Goal: Task Accomplishment & Management: Complete application form

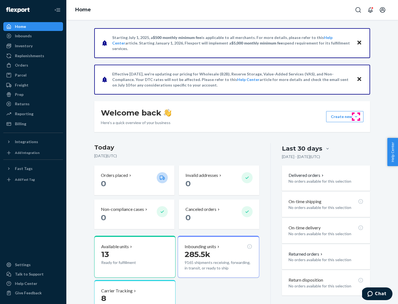
click at [356, 117] on button "Create new Create new inbound Create new order Create new product" at bounding box center [345, 116] width 37 height 11
click at [33, 36] on div "Inbounds" at bounding box center [33, 36] width 59 height 8
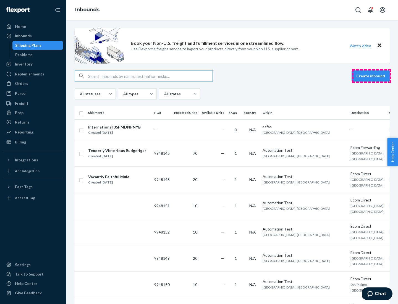
click at [372, 76] on button "Create inbound" at bounding box center [371, 76] width 38 height 11
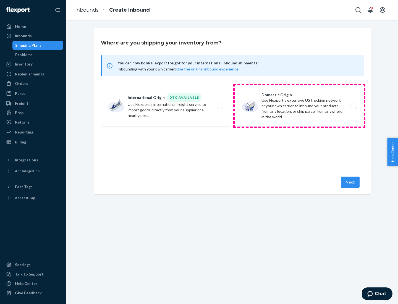
click at [300, 106] on label "Domestic Origin Use Flexport’s extensive US trucking network or your own carrie…" at bounding box center [299, 106] width 129 height 42
click at [354, 106] on input "Domestic Origin Use Flexport’s extensive US trucking network or your own carrie…" at bounding box center [356, 106] width 4 height 4
radio input "true"
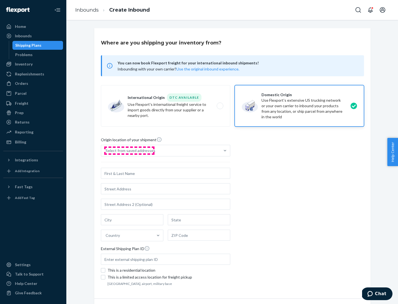
click at [129, 151] on div "Select from saved addresses" at bounding box center [131, 151] width 50 height 6
click at [106, 151] on input "Select from saved addresses" at bounding box center [106, 151] width 1 height 6
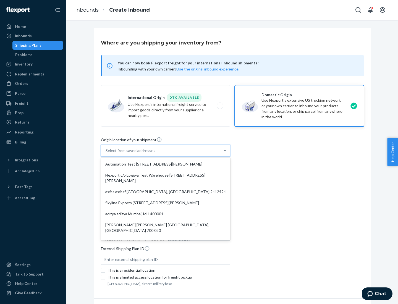
scroll to position [2, 0]
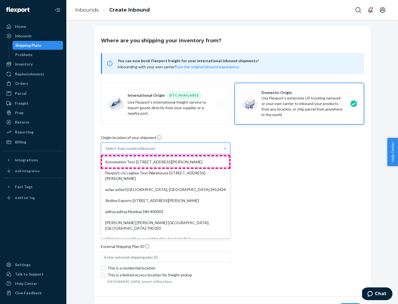
click at [166, 162] on div "Automation Test [STREET_ADDRESS][PERSON_NAME]" at bounding box center [165, 162] width 127 height 11
click at [106, 151] on input "option Automation Test [STREET_ADDRESS][PERSON_NAME]. 9 results available. Use …" at bounding box center [106, 149] width 1 height 6
type input "Automation Test"
type input "9th Floor"
type input "[GEOGRAPHIC_DATA]"
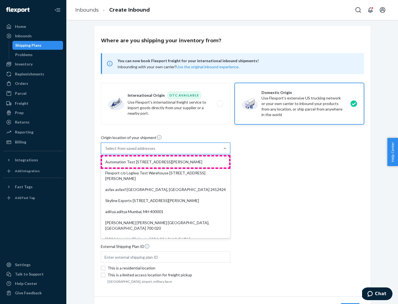
type input "CA"
type input "94104"
type input "[STREET_ADDRESS][PERSON_NAME]"
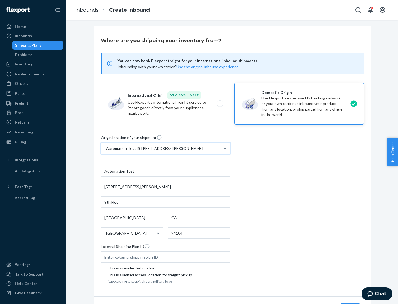
scroll to position [32, 0]
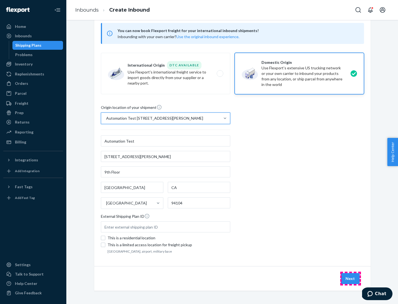
click at [351, 279] on button "Next" at bounding box center [350, 278] width 19 height 11
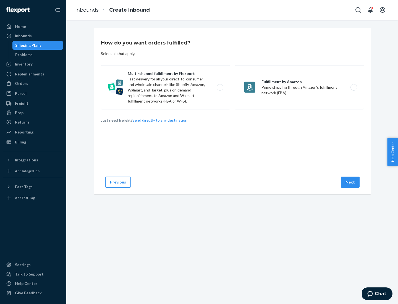
click at [166, 87] on label "Multi-channel fulfillment by Flexport Fast delivery for all your direct-to-cons…" at bounding box center [165, 87] width 129 height 44
click at [220, 87] on input "Multi-channel fulfillment by Flexport Fast delivery for all your direct-to-cons…" at bounding box center [222, 88] width 4 height 4
radio input "true"
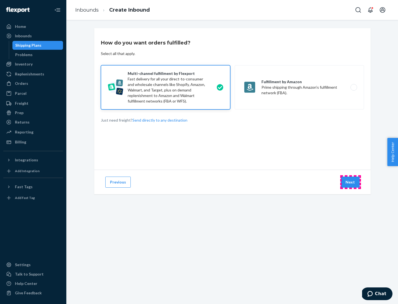
click at [351, 182] on button "Next" at bounding box center [350, 182] width 19 height 11
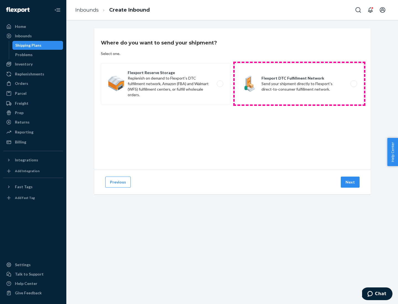
click at [300, 84] on label "Flexport DTC Fulfillment Network Send your shipment directly to Flexport's dire…" at bounding box center [299, 84] width 129 height 42
click at [354, 84] on input "Flexport DTC Fulfillment Network Send your shipment directly to Flexport's dire…" at bounding box center [356, 84] width 4 height 4
radio input "true"
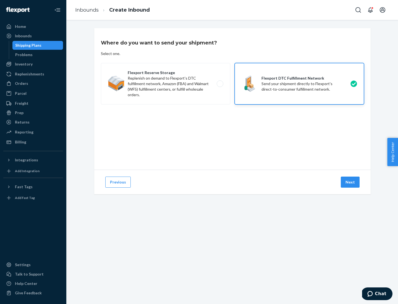
click at [351, 182] on button "Next" at bounding box center [350, 182] width 19 height 11
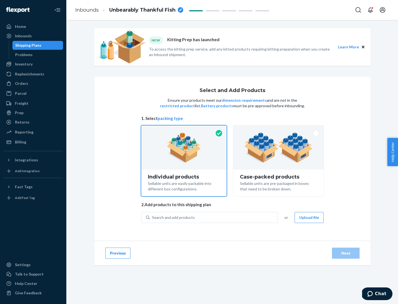
click at [279, 148] on img at bounding box center [278, 148] width 69 height 30
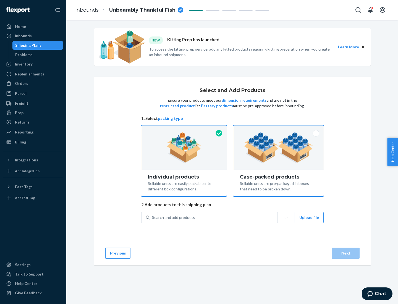
click at [279, 129] on input "Case-packed products Sellable units are pre-packaged in boxes that need to be b…" at bounding box center [279, 128] width 4 height 4
radio input "true"
radio input "false"
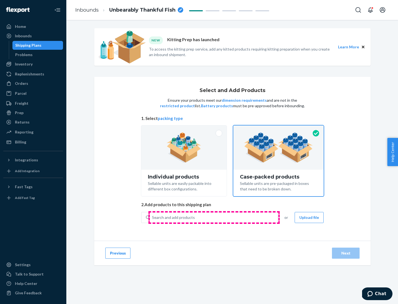
click at [214, 217] on div "Search and add products" at bounding box center [214, 218] width 128 height 10
click at [153, 217] on input "Search and add products" at bounding box center [152, 218] width 1 height 6
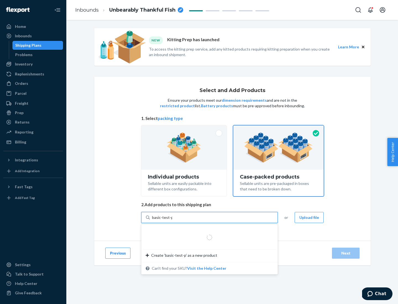
type input "basic-test-product-1"
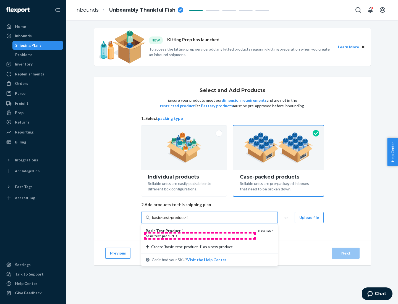
click at [200, 236] on div "basic - test - product - 1" at bounding box center [200, 236] width 108 height 5
click at [188, 221] on input "basic-test-product-1" at bounding box center [169, 218] width 35 height 6
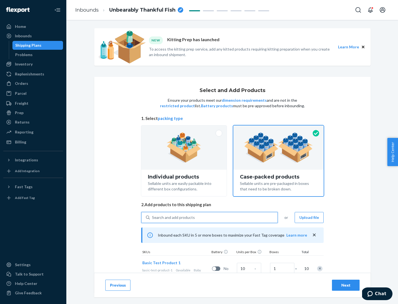
scroll to position [20, 0]
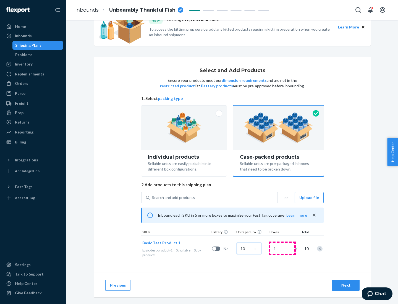
type input "10"
type input "7"
click at [346, 286] on div "Next" at bounding box center [346, 286] width 18 height 6
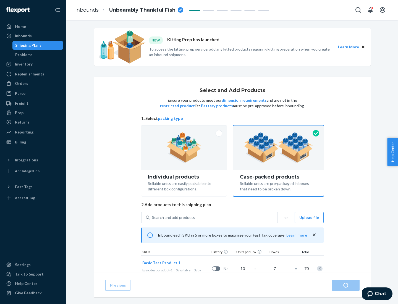
radio input "true"
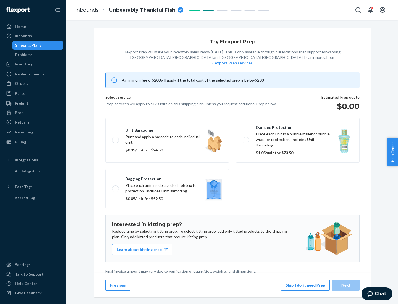
scroll to position [1, 0]
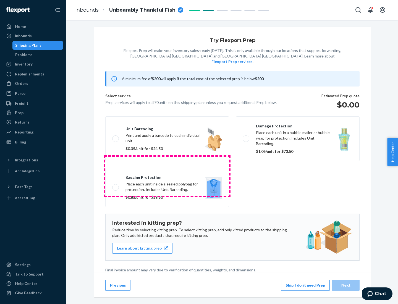
click at [167, 176] on label "Bagging protection Place each unit inside a sealed polybag for protection. Incl…" at bounding box center [167, 187] width 124 height 39
click at [116, 186] on input "Bagging protection Place each unit inside a sealed polybag for protection. Incl…" at bounding box center [114, 188] width 4 height 4
checkbox input "true"
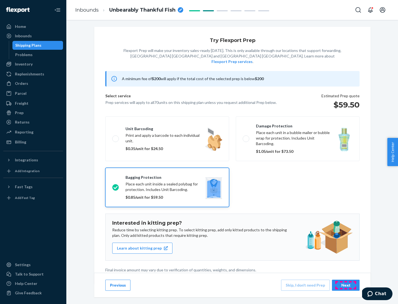
click at [346, 285] on div "Next" at bounding box center [346, 286] width 18 height 6
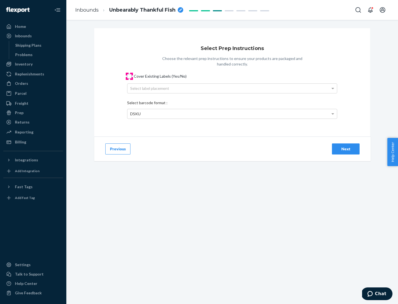
click at [129, 76] on input "Cover Existing Labels (Yes/No)" at bounding box center [129, 76] width 4 height 4
checkbox input "true"
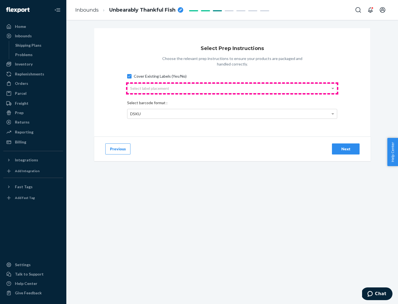
click at [232, 88] on div "Select label placement" at bounding box center [233, 88] width 210 height 9
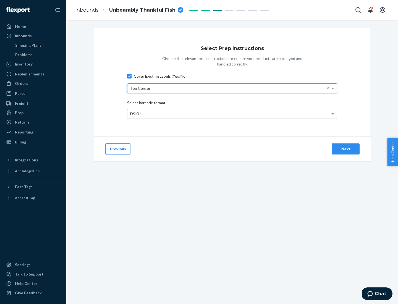
click at [232, 114] on div "DSKU" at bounding box center [233, 113] width 210 height 9
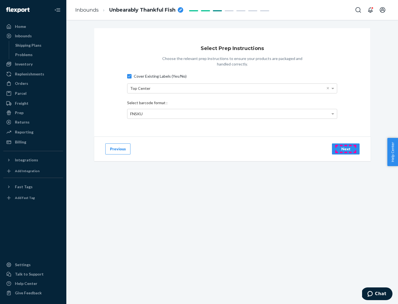
click at [346, 149] on div "Next" at bounding box center [346, 149] width 18 height 6
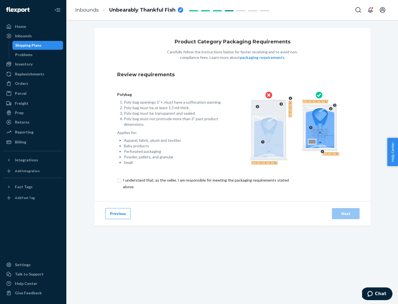
click at [206, 183] on input "checkbox" at bounding box center [209, 183] width 184 height 13
checkbox input "true"
click at [346, 214] on div "Next" at bounding box center [346, 214] width 18 height 6
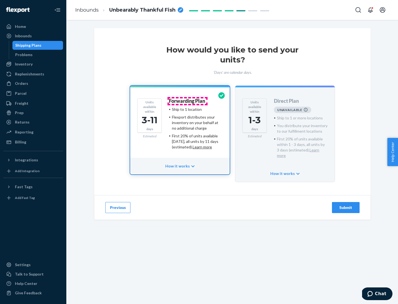
click at [188, 101] on h4 "Forwarding Plan" at bounding box center [187, 102] width 36 height 6
click at [346, 205] on div "Submit" at bounding box center [346, 208] width 18 height 6
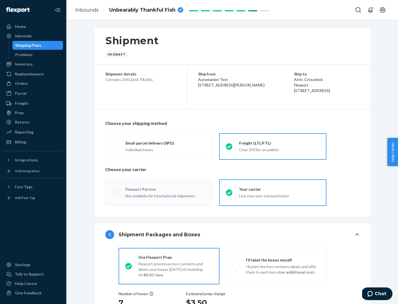
radio input "true"
radio input "false"
radio input "true"
radio input "false"
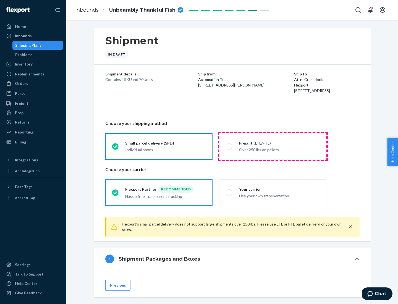
click at [273, 146] on div "Over 250 lbs on pallets" at bounding box center [279, 149] width 81 height 7
click at [230, 146] on input "Freight (LTL/FTL) Over 250 lbs on pallets" at bounding box center [228, 147] width 4 height 4
radio input "true"
radio input "false"
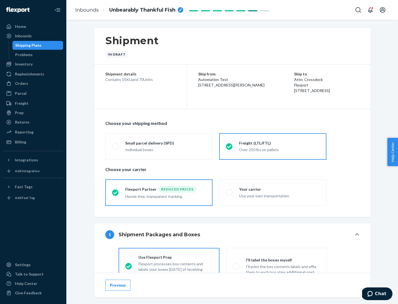
scroll to position [31, 0]
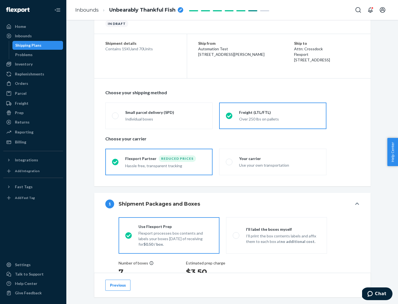
click at [273, 162] on div "Use your own transportation" at bounding box center [279, 165] width 81 height 7
click at [230, 162] on input "Your carrier Use your own transportation" at bounding box center [228, 162] width 4 height 4
radio input "true"
radio input "false"
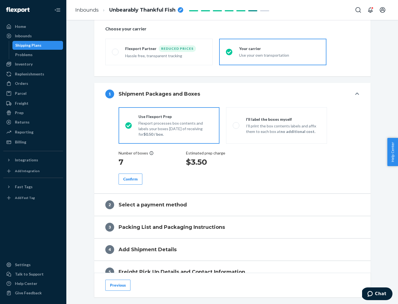
scroll to position [104, 0]
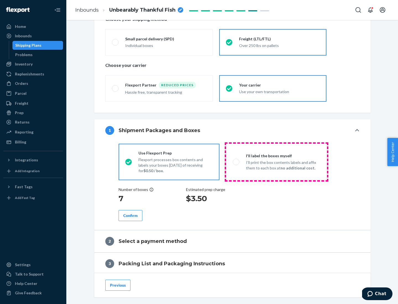
click at [277, 162] on p "I’ll print the box contents labels and affix them to each box at no additional …" at bounding box center [283, 165] width 74 height 11
click at [237, 162] on input "I'll label the boxes myself I’ll print the box contents labels and affix them t…" at bounding box center [235, 162] width 4 height 4
radio input "true"
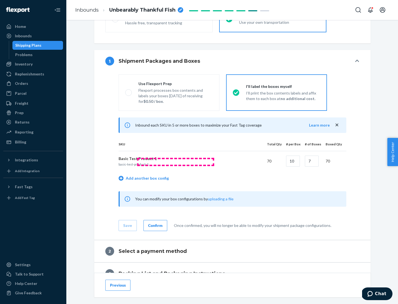
scroll to position [95, 0]
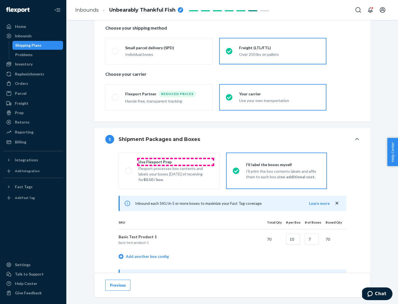
click at [176, 162] on div "Use Flexport Prep" at bounding box center [176, 162] width 74 height 6
click at [129, 169] on input "Use Flexport Prep Flexport processes box contents and labels your boxes [DATE] …" at bounding box center [127, 171] width 4 height 4
radio input "true"
radio input "false"
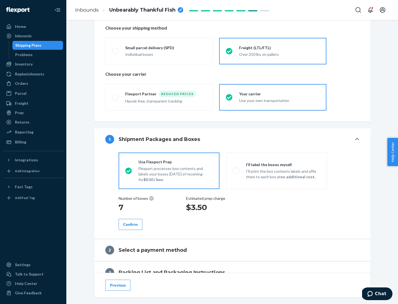
scroll to position [158, 0]
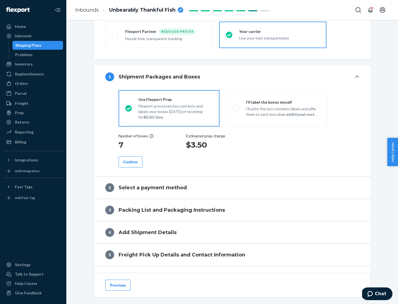
click at [131, 162] on div "Confirm" at bounding box center [130, 162] width 14 height 6
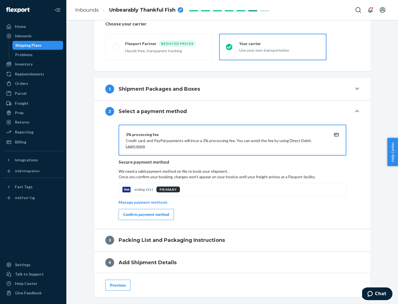
scroll to position [198, 0]
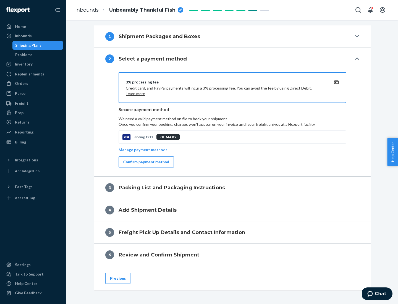
click at [146, 162] on div "Confirm payment method" at bounding box center [146, 162] width 46 height 6
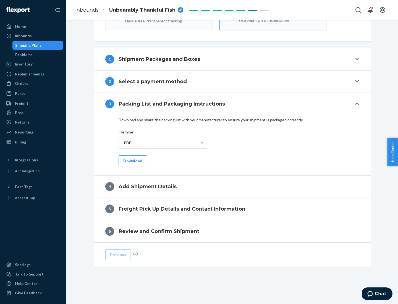
scroll to position [175, 0]
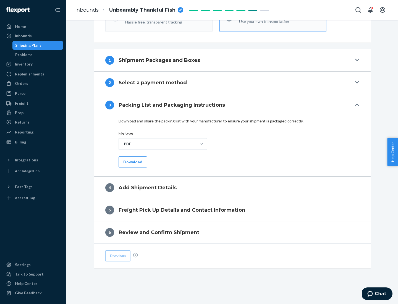
click at [132, 162] on button "Download" at bounding box center [133, 162] width 29 height 11
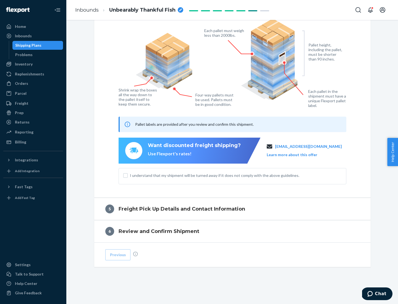
click at [233, 175] on span "I understand that my shipment will be turned away if it does not comply with th…" at bounding box center [236, 176] width 212 height 6
click at [128, 175] on input "I understand that my shipment will be turned away if it does not comply with th…" at bounding box center [125, 175] width 4 height 4
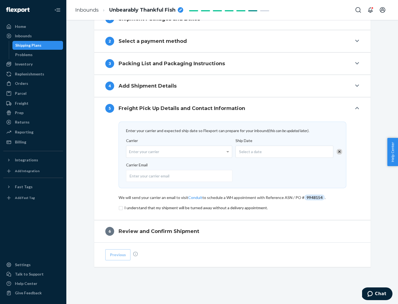
scroll to position [216, 0]
click at [233, 208] on input "checkbox" at bounding box center [233, 208] width 228 height 7
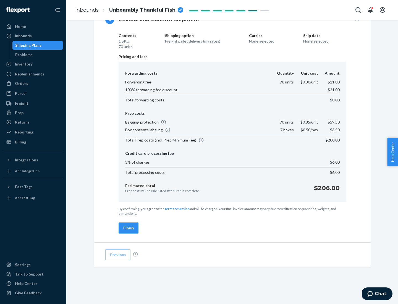
click at [129, 228] on div "Finish" at bounding box center [128, 229] width 11 height 6
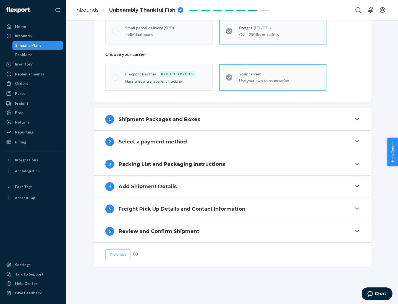
scroll to position [115, 0]
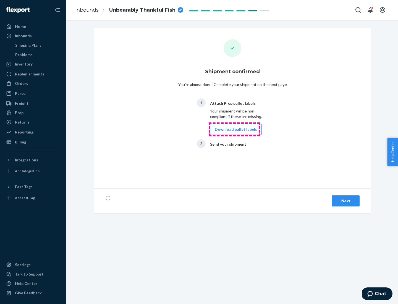
click at [235, 129] on button "Download pallet labels" at bounding box center [236, 129] width 52 height 11
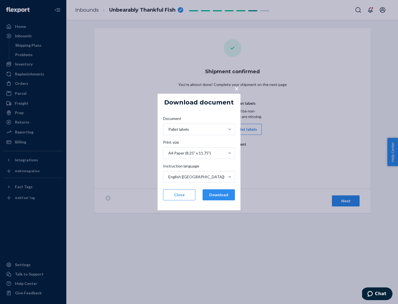
click at [219, 195] on button "Download" at bounding box center [219, 195] width 32 height 11
click at [237, 88] on span "×" at bounding box center [237, 88] width 4 height 9
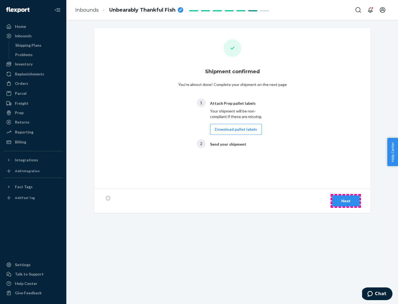
click at [346, 201] on div "Next" at bounding box center [346, 201] width 18 height 6
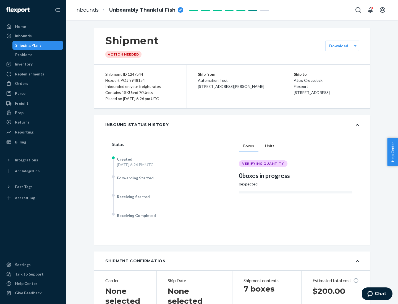
scroll to position [119, 0]
